Goal: Find specific page/section: Find specific page/section

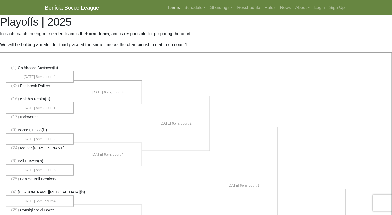
click at [178, 9] on link "Teams" at bounding box center [173, 7] width 17 height 11
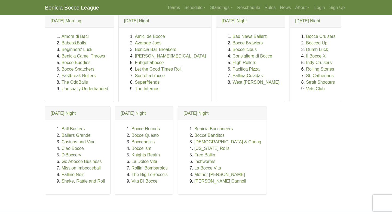
scroll to position [54, 0]
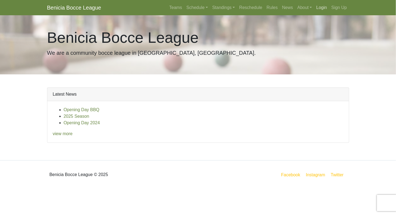
click at [321, 8] on link "Login" at bounding box center [321, 7] width 15 height 11
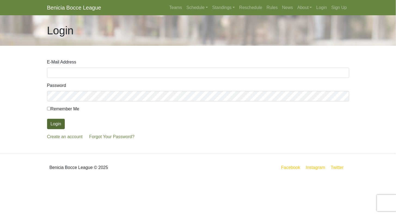
type input "annlindsay513@comcast.net"
click at [60, 126] on button "Login" at bounding box center [56, 124] width 18 height 10
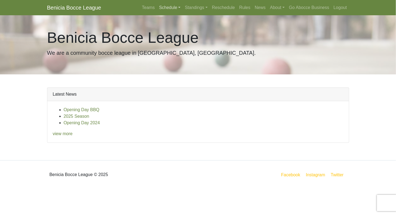
click at [174, 9] on link "Schedule" at bounding box center [170, 7] width 26 height 11
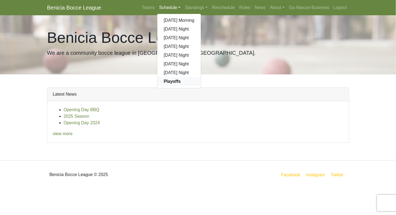
click at [172, 84] on strong "Playoffs" at bounding box center [172, 81] width 17 height 5
